Goal: Task Accomplishment & Management: Use online tool/utility

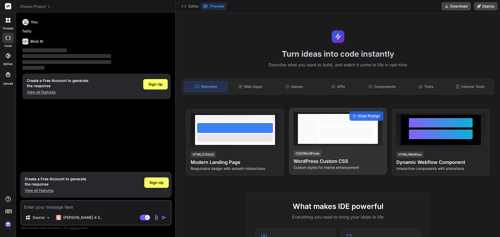
click at [327, 124] on div at bounding box center [346, 120] width 54 height 11
click at [365, 116] on span "View Prompt" at bounding box center [369, 116] width 22 height 5
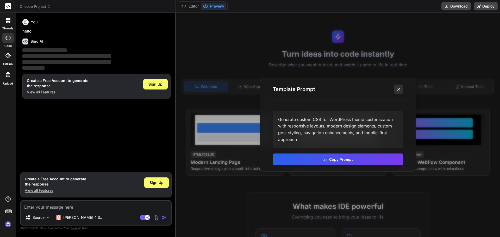
click at [397, 92] on button at bounding box center [398, 89] width 9 height 9
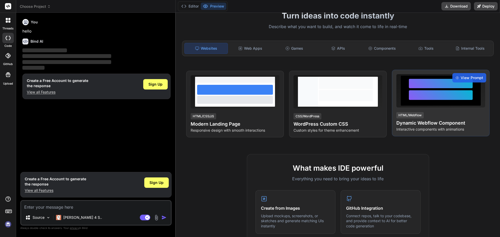
scroll to position [78, 0]
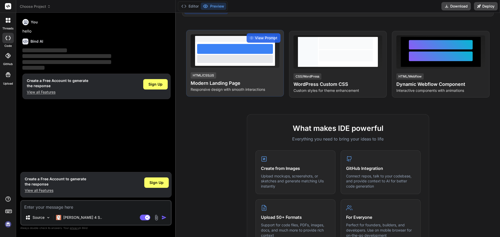
click at [247, 69] on div "View Prompt HTML/CSS/JS Modern Landing Page Responsive design with smooth inter…" at bounding box center [235, 63] width 98 height 67
click at [264, 88] on p "Responsive design with smooth interactions" at bounding box center [235, 89] width 89 height 5
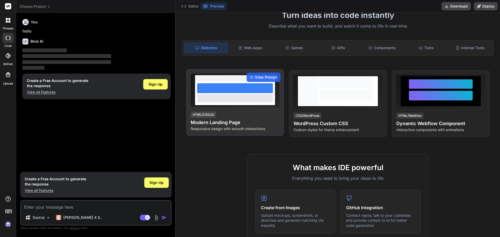
scroll to position [0, 0]
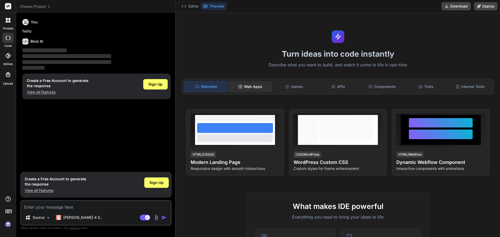
click at [250, 86] on div "Web Apps" at bounding box center [250, 86] width 43 height 11
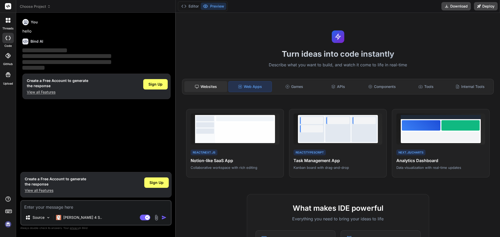
click at [207, 84] on div "Websites" at bounding box center [205, 86] width 43 height 11
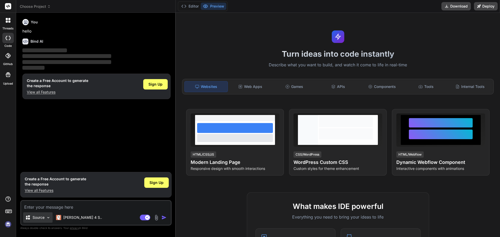
click at [47, 217] on img at bounding box center [48, 218] width 4 height 4
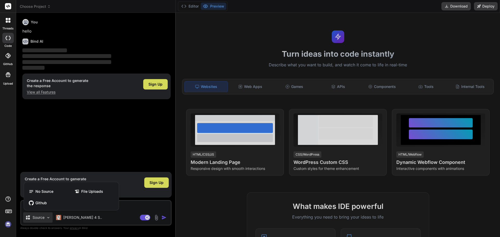
click at [69, 218] on div at bounding box center [250, 118] width 500 height 237
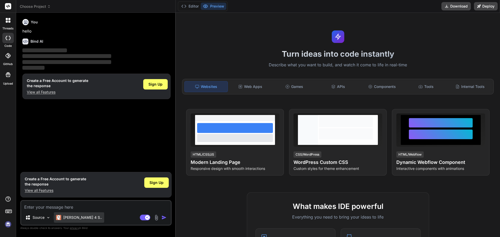
click at [79, 220] on p "[PERSON_NAME] 4 S.." at bounding box center [82, 217] width 39 height 5
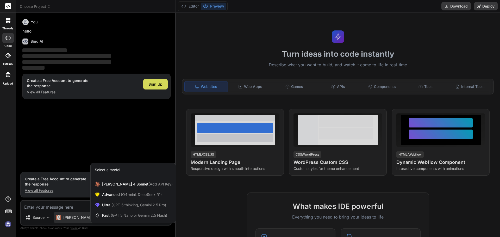
click at [45, 201] on div at bounding box center [250, 118] width 500 height 237
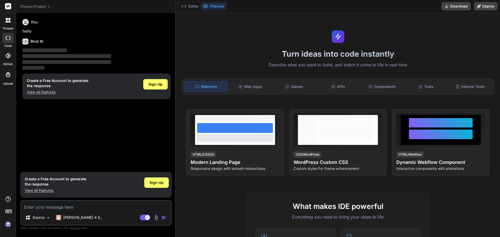
click at [52, 205] on textarea at bounding box center [96, 205] width 150 height 9
click at [159, 183] on span "Sign Up" at bounding box center [157, 182] width 14 height 5
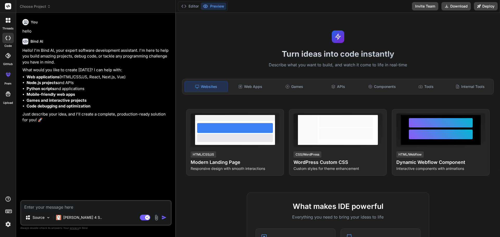
click at [49, 209] on textarea at bounding box center [96, 205] width 150 height 9
type textarea "x"
type textarea "h"
type textarea "x"
type textarea "ht"
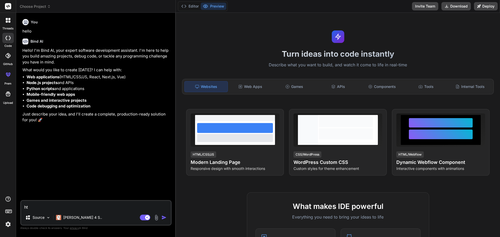
type textarea "x"
type textarea "htm"
type textarea "x"
type textarea "html"
type textarea "x"
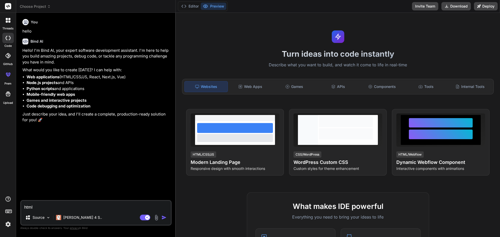
type textarea "html"
type textarea "x"
type textarea "html w"
type textarea "x"
type textarea "html we"
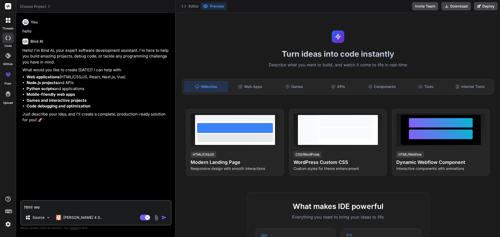
type textarea "x"
type textarea "html web"
type textarea "x"
type textarea "html webs"
type textarea "x"
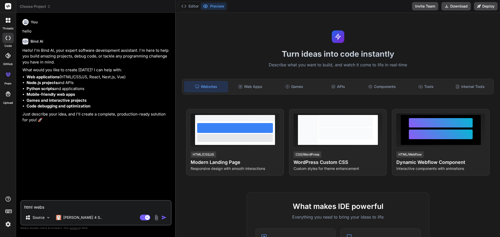
type textarea "html websi"
type textarea "x"
type textarea "html websit"
type textarea "x"
type textarea "html website"
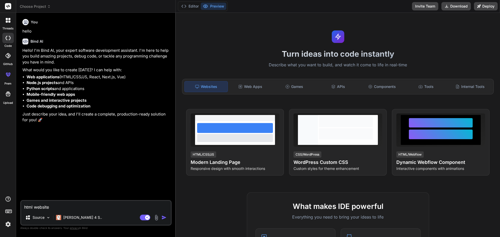
type textarea "x"
type textarea "html website,"
type textarea "x"
type textarea "html website,"
type textarea "x"
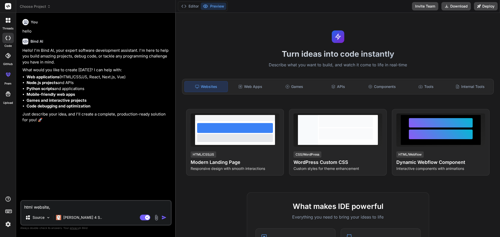
type textarea "html website, a"
type textarea "x"
type textarea "html website, an"
type textarea "x"
type textarea "html website, and"
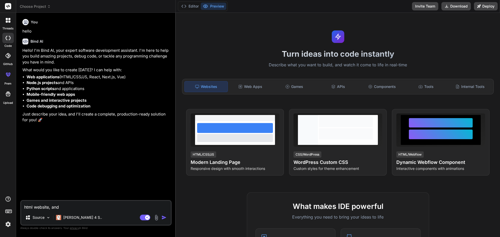
type textarea "x"
type textarea "html website, and"
type textarea "x"
type textarea "html website, and i"
type textarea "x"
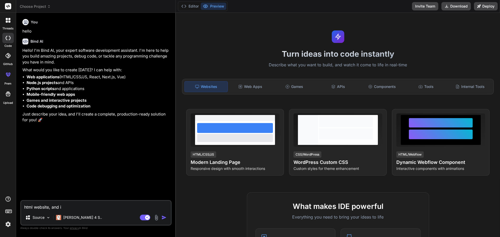
type textarea "html website, and i"
type textarea "x"
type textarea "html website, and i w"
type textarea "x"
type textarea "html website, and i wa"
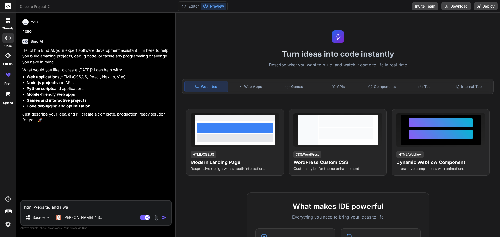
type textarea "x"
type textarea "html website, and i w"
type textarea "x"
type textarea "html website, and i"
type textarea "x"
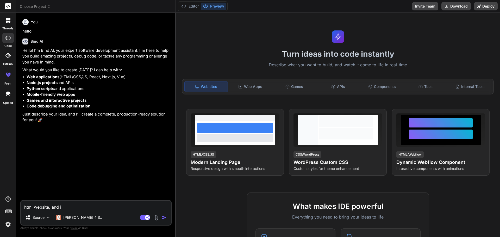
type textarea "html website, and i"
type textarea "x"
type textarea "html website, and"
type textarea "x"
type textarea "html website, and 竹"
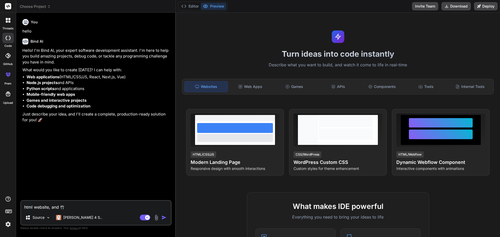
type textarea "x"
type textarea "html website, and 竹戈"
type textarea "x"
type textarea "html website, and 凡"
type textarea "x"
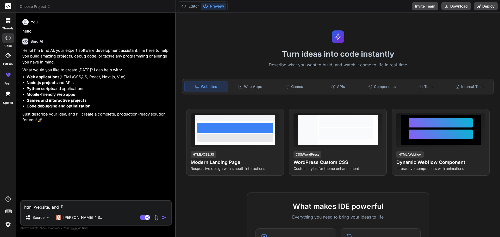
type textarea "html website, and 我"
type textarea "x"
type textarea "html website, and 我一"
type textarea "x"
type textarea "html website, and 我辰"
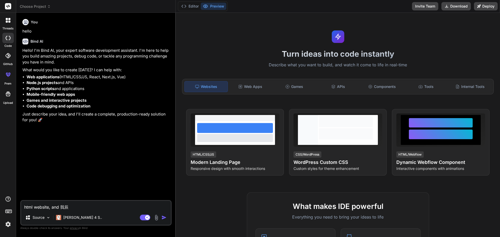
type textarea "x"
type textarea "html website, and 我要"
type textarea "x"
type textarea "html website, and 我要人"
type textarea "x"
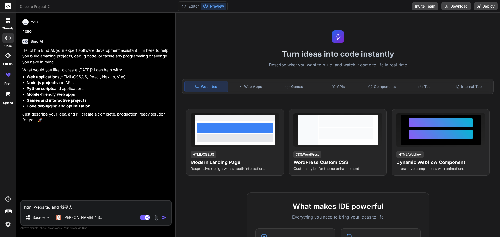
type textarea "html website, and 我要"
type textarea "x"
type textarea "html website, and 我要1"
type textarea "x"
type textarea "html website, and 我要1人"
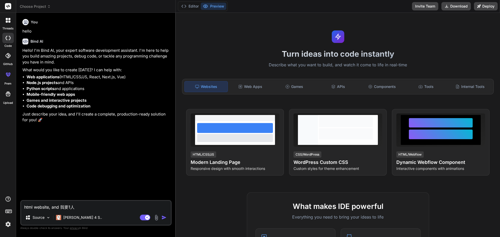
type textarea "x"
type textarea "html website, and 我要1人口"
type textarea "x"
type textarea "html website, and 我要1合"
type textarea "x"
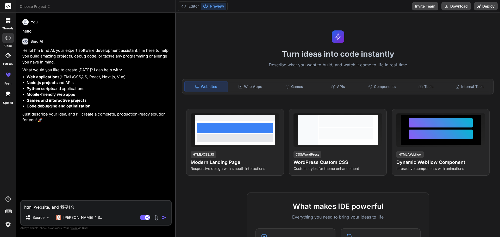
type textarea "html website, and 我要1個"
type textarea "x"
type textarea "html website, and 我要1個金"
type textarea "x"
type textarea "html website, and 我要1個谷"
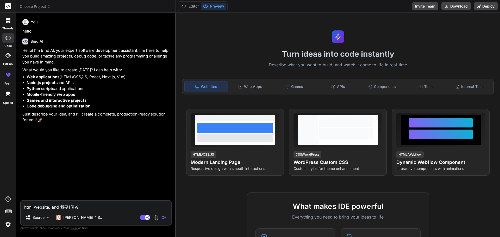
type textarea "x"
type textarea "html website, and 我要1個鋁"
type textarea "x"
type textarea "html website, and 我要1個鋁十"
type textarea "x"
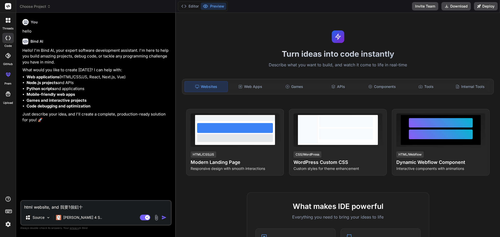
type textarea "html website, and 我要1個鋁丈"
type textarea "x"
type textarea "html website, and 我要1個鋁窗"
type textarea "x"
type textarea "html website, and 我要1個鋁窗女"
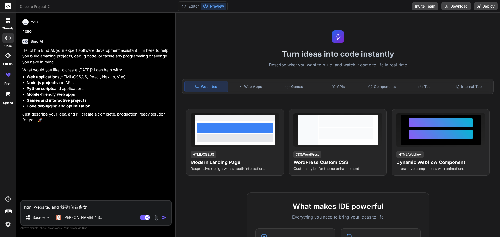
type textarea "x"
type textarea "html website, and 我要1個鋁窗壯"
type textarea "x"
type textarea "html website, and 我要1個鋁窗維"
type textarea "x"
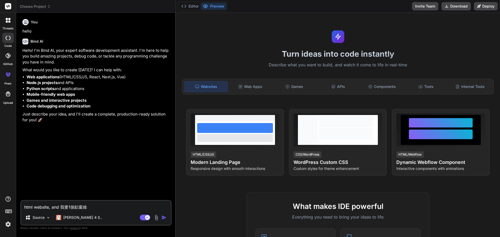
type textarea "html website, and 我要1個鋁窗[DEMOGRAPHIC_DATA]"
type textarea "x"
type textarea "html website, and 我要1個鋁窗維入"
type textarea "x"
type textarea "html website, and 我要1個鋁窗維修"
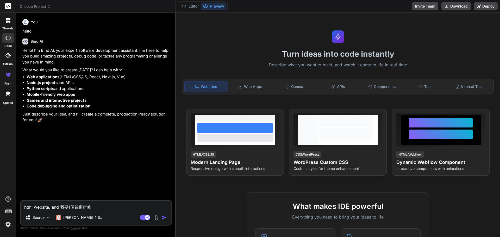
type textarea "x"
type textarea "html website, and 我要1個鋁窗維修日"
type textarea "x"
type textarea "html website, and 我要1個鋁窗維修巴"
type textarea "x"
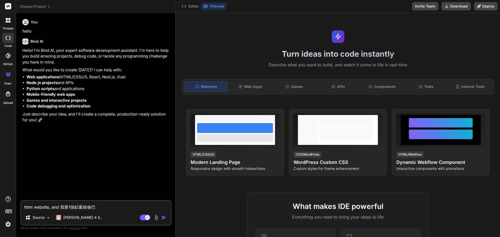
type textarea "html website, and 我要1個鋁窗維修既"
type textarea "x"
type textarea "html website, and 我要1個鋁窗維修既女"
type textarea "x"
type textarea "html website, and 我要1個鋁窗維修既妝"
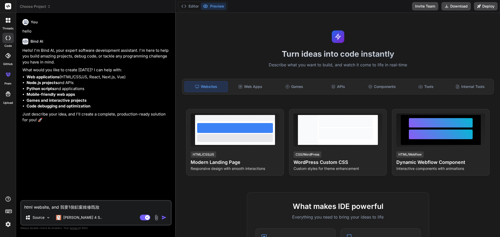
type textarea "x"
type textarea "html website, and 我要1個鋁窗維修既網"
type textarea "x"
type textarea "html website, and 我要1個鋁窗維修既網卜"
type textarea "x"
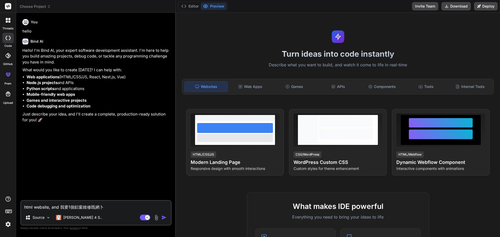
type textarea "html website, and 我要1個鋁窗維修既網占"
type textarea "x"
type textarea "html website, and 我要1個鋁窗維修既網站"
type textarea "x"
type textarea "html website, and 我要1個鋁窗維修既網站,"
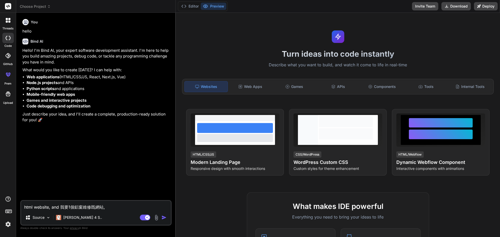
type textarea "x"
type textarea "html website, and 我要1個鋁窗維修既網站,"
type textarea "x"
type textarea "html website, and 我要1個鋁窗維修既網站,"
type textarea "x"
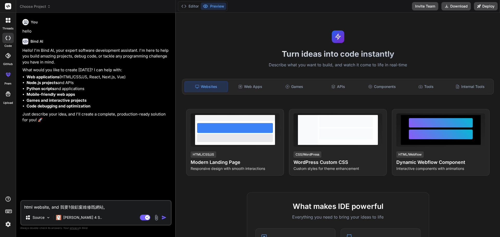
type textarea "html website, and 我要1個鋁窗維修既網站"
type textarea "x"
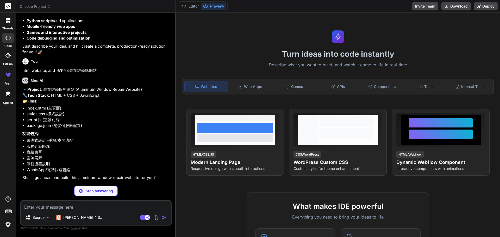
scroll to position [61, 0]
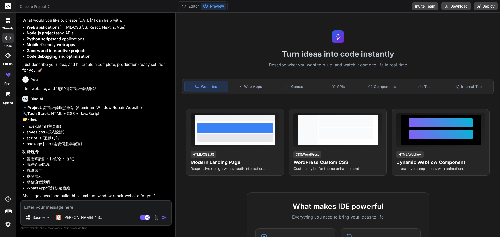
type textarea "x"
type textarea "O"
type textarea "x"
type textarea "OK"
type textarea "x"
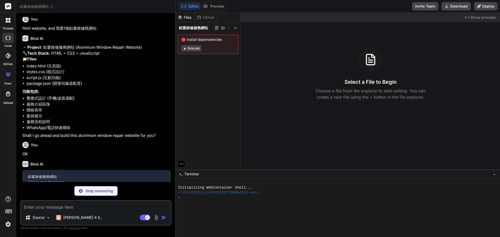
scroll to position [115, 0]
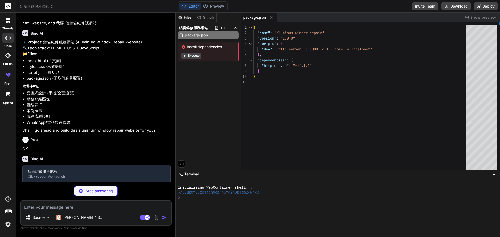
click at [193, 56] on button "Execute" at bounding box center [191, 56] width 20 height 6
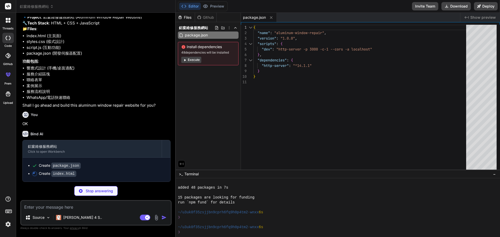
scroll to position [152, 0]
click at [195, 60] on button "Execute" at bounding box center [191, 60] width 20 height 6
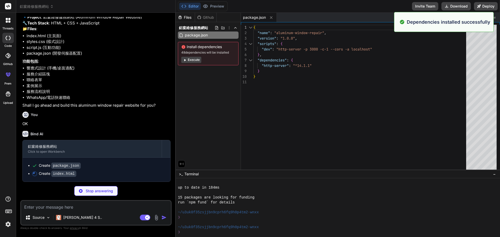
scroll to position [114, 0]
click at [207, 88] on div "Files Github 鋁窗維修服務網站 package.json Install dependencies 48 dependencies will be…" at bounding box center [208, 91] width 65 height 157
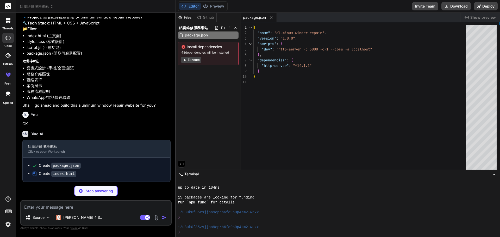
type textarea "x"
type textarea "</html>"
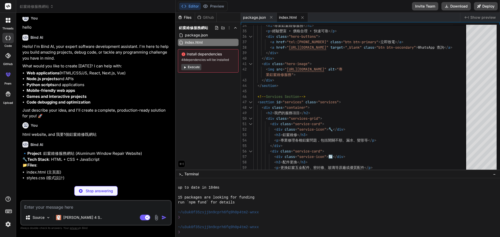
scroll to position [0, 0]
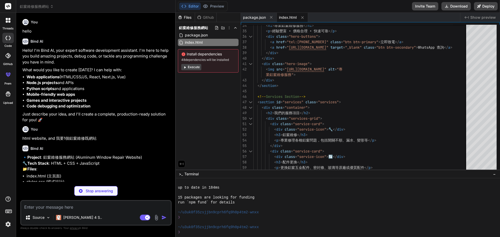
type textarea "x"
type textarea "} }"
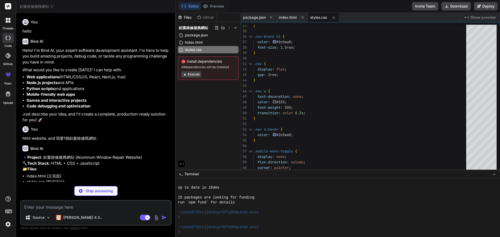
type textarea "x"
type textarea "} });"
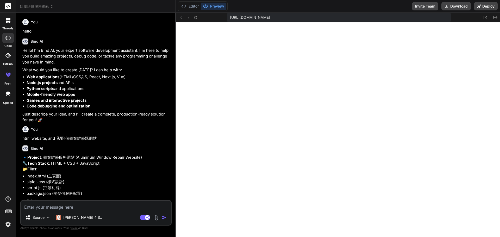
scroll to position [376, 0]
click at [60, 209] on textarea at bounding box center [96, 205] width 150 height 9
click at [43, 221] on div "Source" at bounding box center [37, 218] width 29 height 10
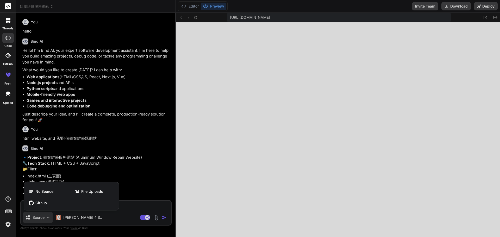
click at [125, 214] on div at bounding box center [250, 118] width 500 height 237
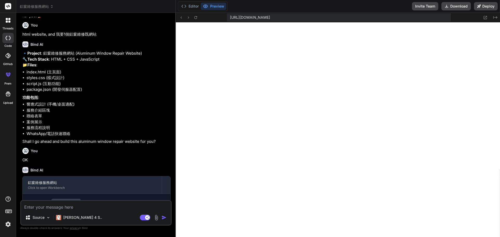
scroll to position [189, 0]
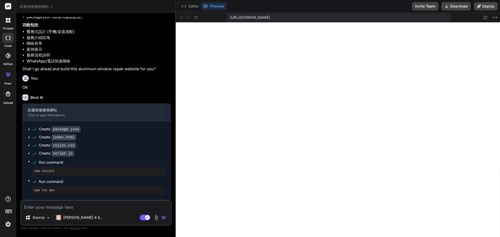
drag, startPoint x: 73, startPoint y: 193, endPoint x: 64, endPoint y: 232, distance: 40.5
drag, startPoint x: 70, startPoint y: 151, endPoint x: 105, endPoint y: 144, distance: 36.6
drag, startPoint x: 105, startPoint y: 144, endPoint x: 104, endPoint y: 221, distance: 77.1
click at [91, 211] on div "Source [PERSON_NAME] 4 S.. Agent Mode. When this toggle is activated, AI automa…" at bounding box center [95, 213] width 151 height 26
click at [97, 209] on textarea at bounding box center [96, 205] width 150 height 9
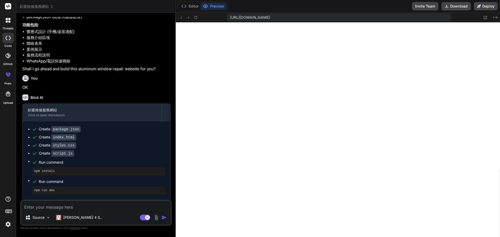
click at [97, 204] on textarea at bounding box center [96, 205] width 150 height 9
type textarea "x"
type textarea "o"
type textarea "x"
type textarea "or"
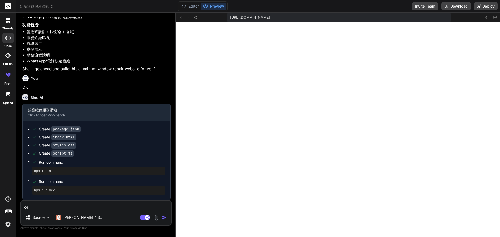
type textarea "x"
type textarea "or"
type textarea "x"
type textarea "or"
type textarea "x"
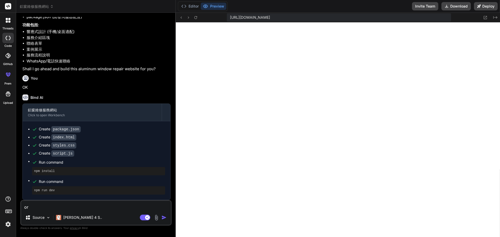
type textarea "or"
type textarea "x"
type textarea "or"
type textarea "x"
type textarea "o"
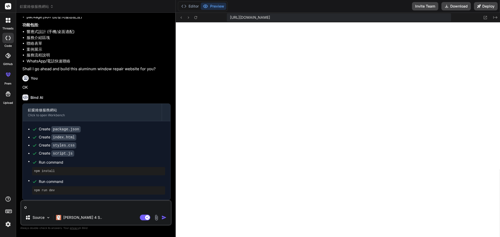
type textarea "x"
type textarea "人"
type textarea "x"
type textarea "人口"
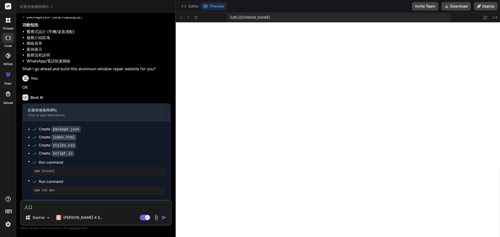
type textarea "x"
type textarea "合"
type textarea "x"
type textarea "個"
type textarea "x"
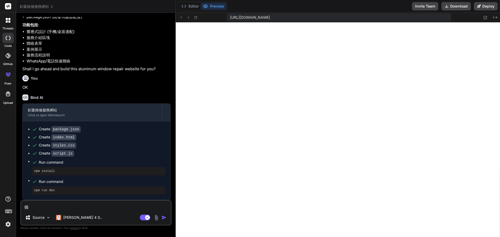
type textarea "個d"
type textarea "x"
type textarea "個de"
type textarea "x"
type textarea "個des"
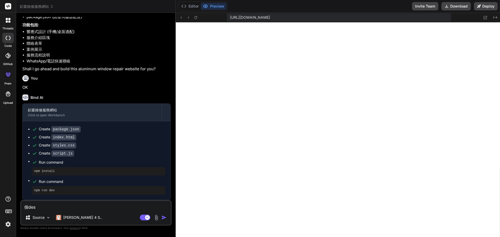
type textarea "x"
type textarea "個desi"
type textarea "x"
type textarea "個desig"
type textarea "x"
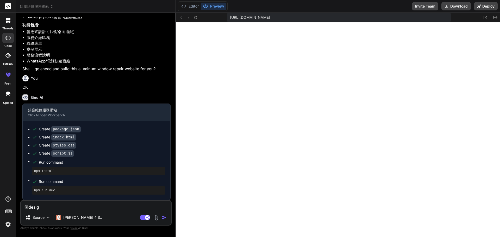
type textarea "個design"
type textarea "x"
type textarea "個design"
type textarea "x"
type textarea "個design 一"
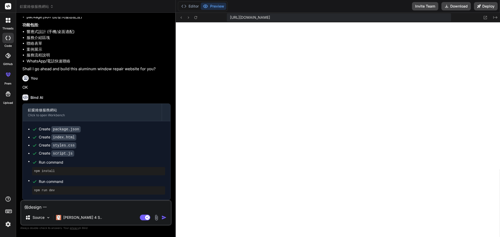
type textarea "x"
type textarea "個design 可"
type textarea "x"
type textarea "個design 可口"
type textarea "x"
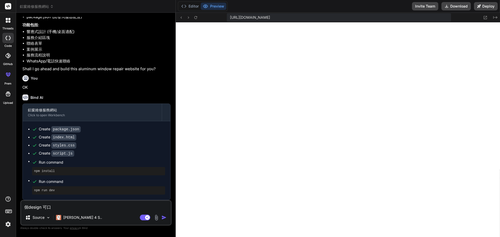
type textarea "個design 可口口"
type textarea "x"
type textarea "個design 可呂"
type textarea "x"
type textarea "個design 可唔"
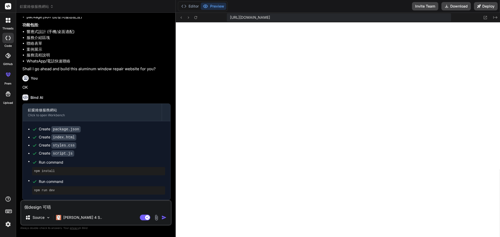
type textarea "x"
type textarea "個design 可唔一"
type textarea "x"
type textarea "個design 可唔可"
type textarea "x"
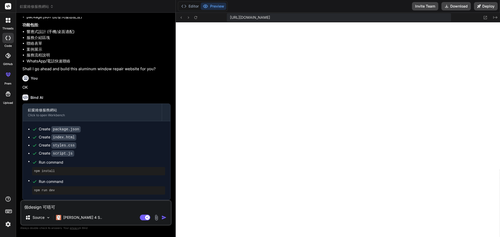
type textarea "個design 可唔可以"
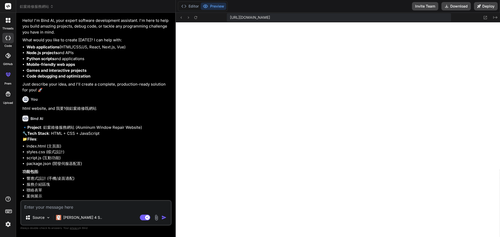
scroll to position [0, 0]
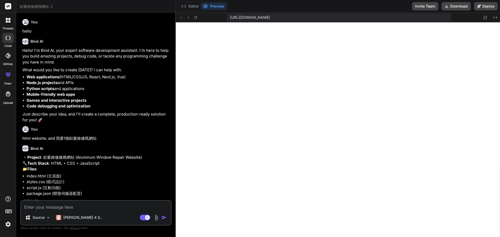
click at [8, 25] on div at bounding box center [8, 20] width 11 height 11
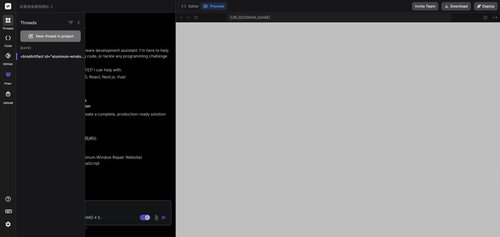
click at [8, 25] on div at bounding box center [8, 20] width 11 height 11
click at [125, 114] on div at bounding box center [292, 125] width 415 height 225
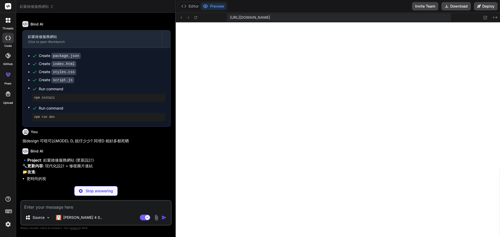
scroll to position [274, 0]
drag, startPoint x: 125, startPoint y: 114, endPoint x: 128, endPoint y: 189, distance: 75.3
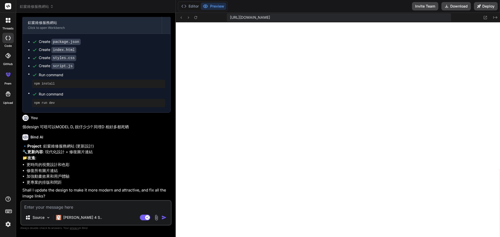
scroll to position [288, 0]
click at [88, 206] on textarea at bounding box center [96, 205] width 150 height 9
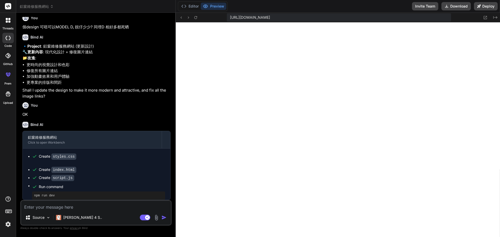
scroll to position [554, 0]
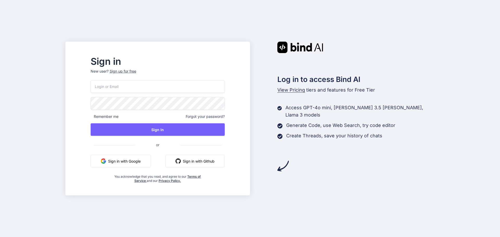
click at [151, 161] on button "Sign in with Google" at bounding box center [121, 161] width 60 height 13
